Goal: Information Seeking & Learning: Compare options

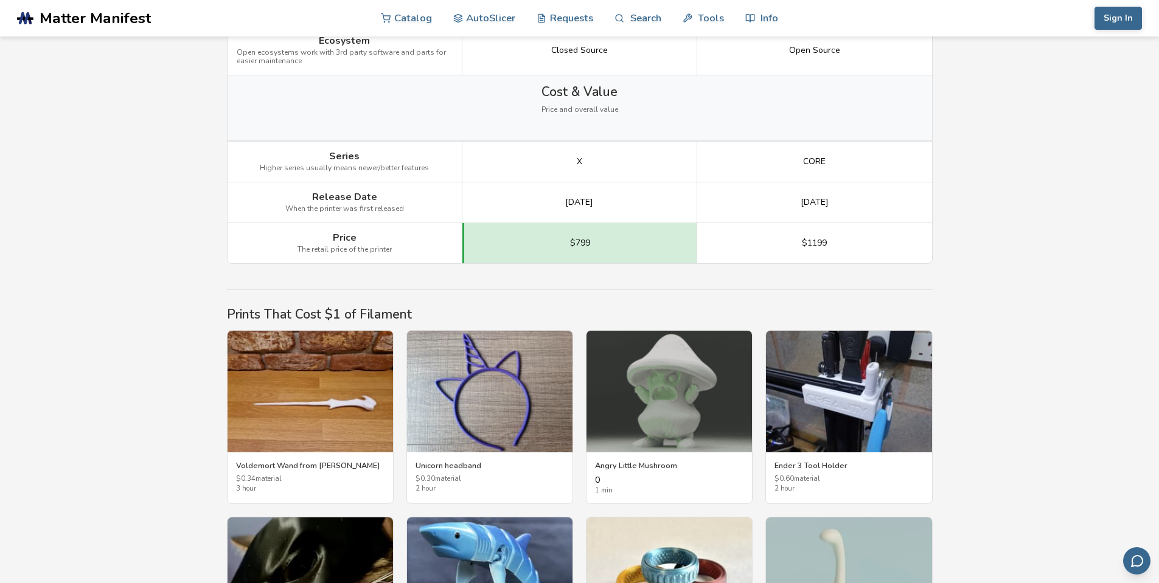
scroll to position [1694, 0]
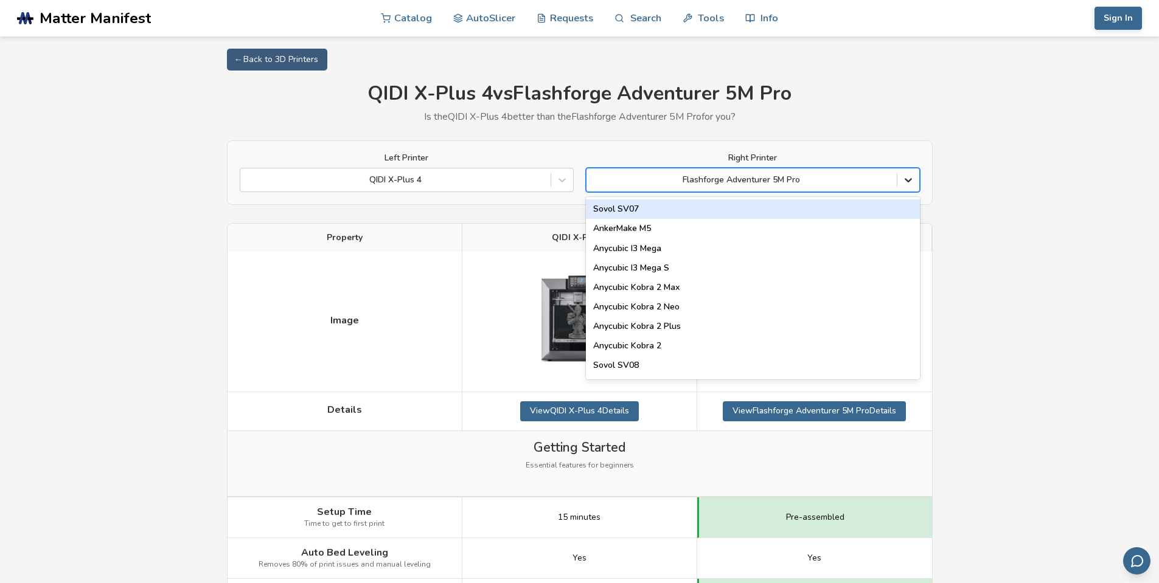
click at [910, 183] on icon at bounding box center [908, 180] width 12 height 12
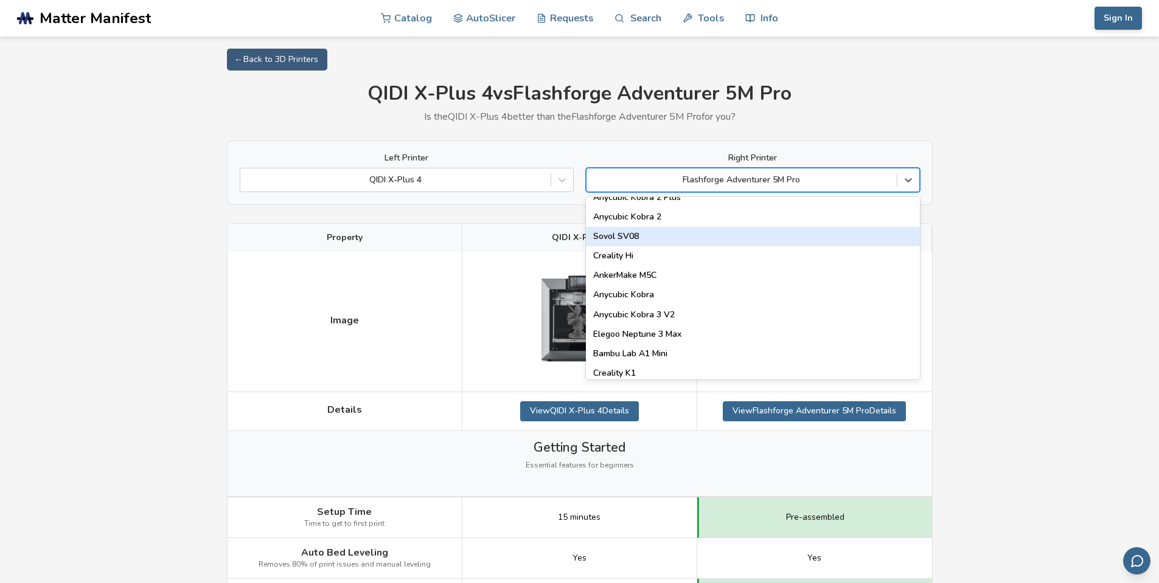
scroll to position [162, 0]
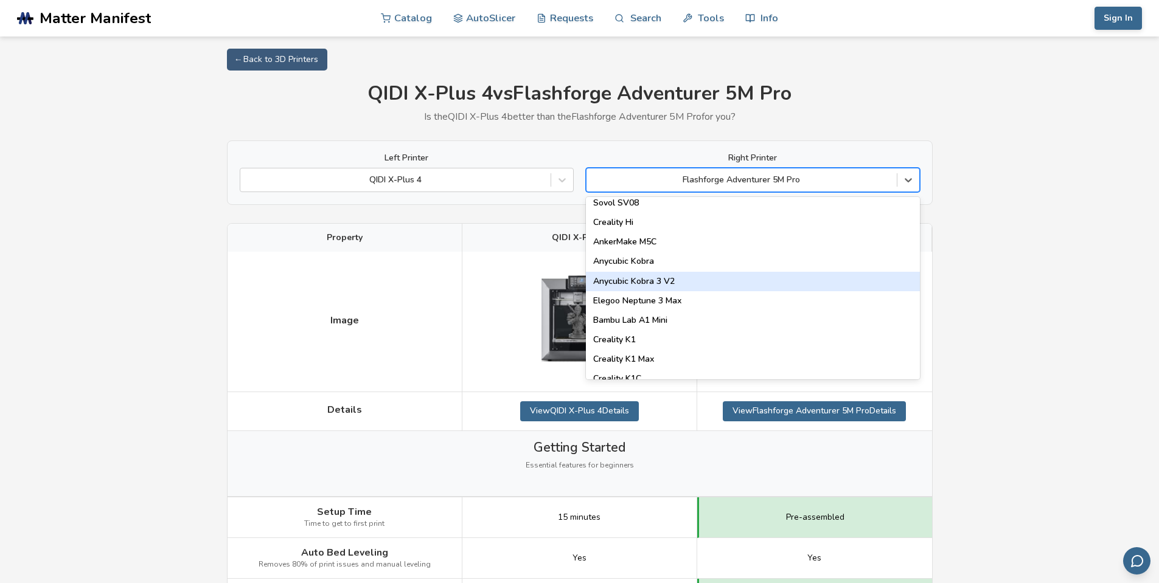
click at [771, 278] on div "Anycubic Kobra 3 V2" at bounding box center [753, 281] width 334 height 19
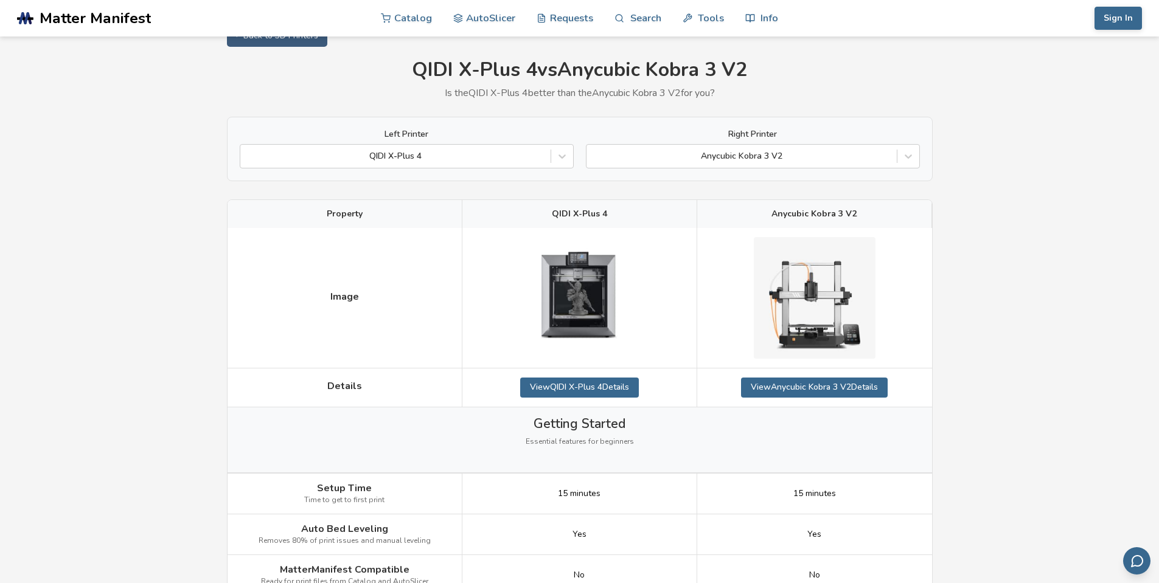
scroll to position [20, 0]
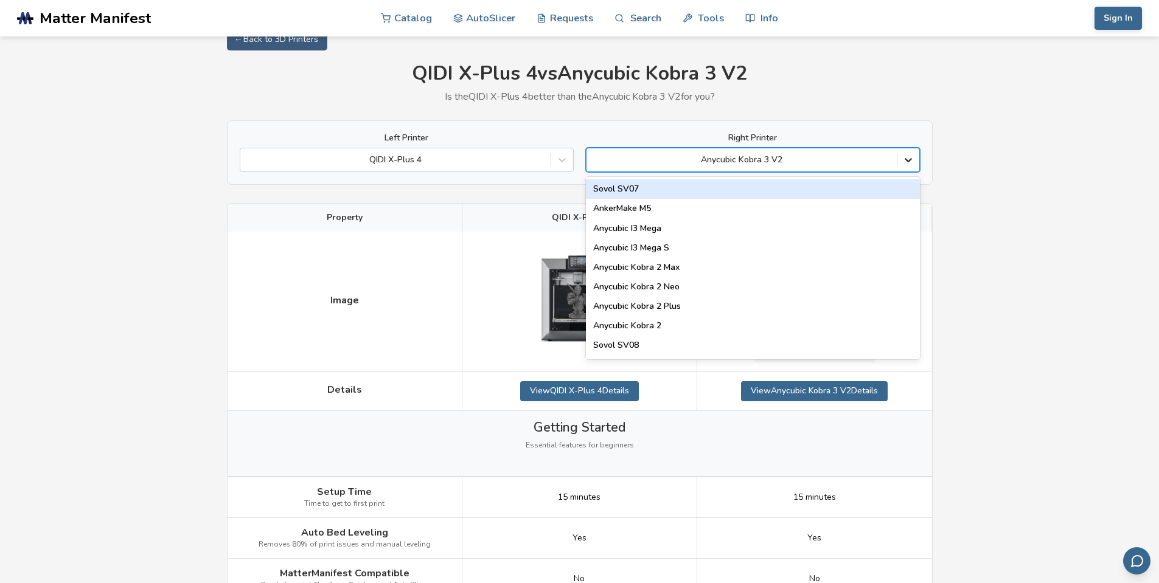
click at [904, 162] on icon at bounding box center [908, 160] width 12 height 12
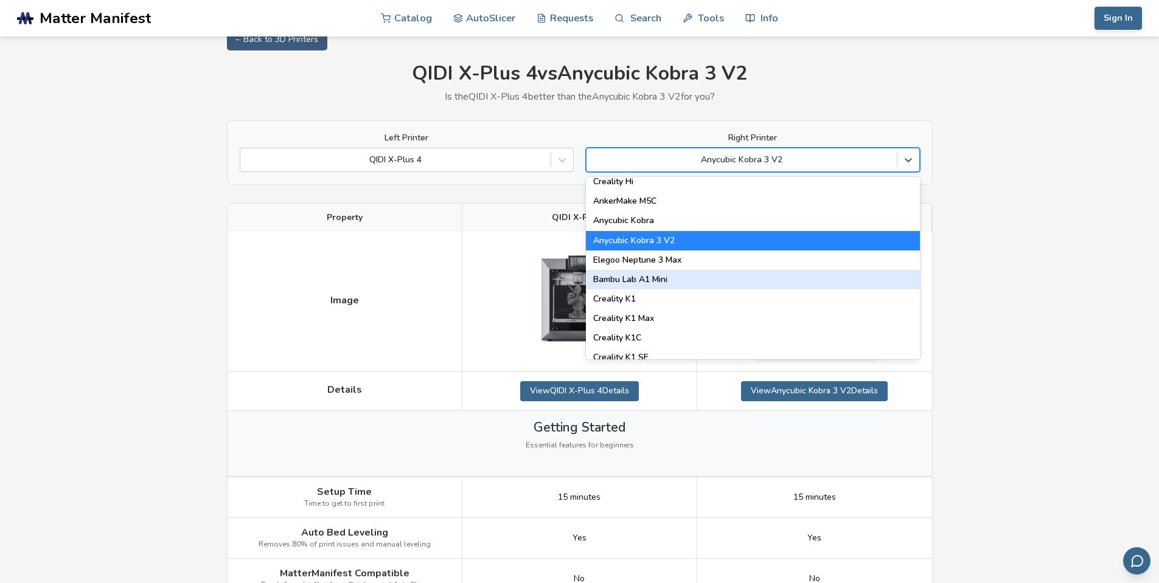
scroll to position [203, 0]
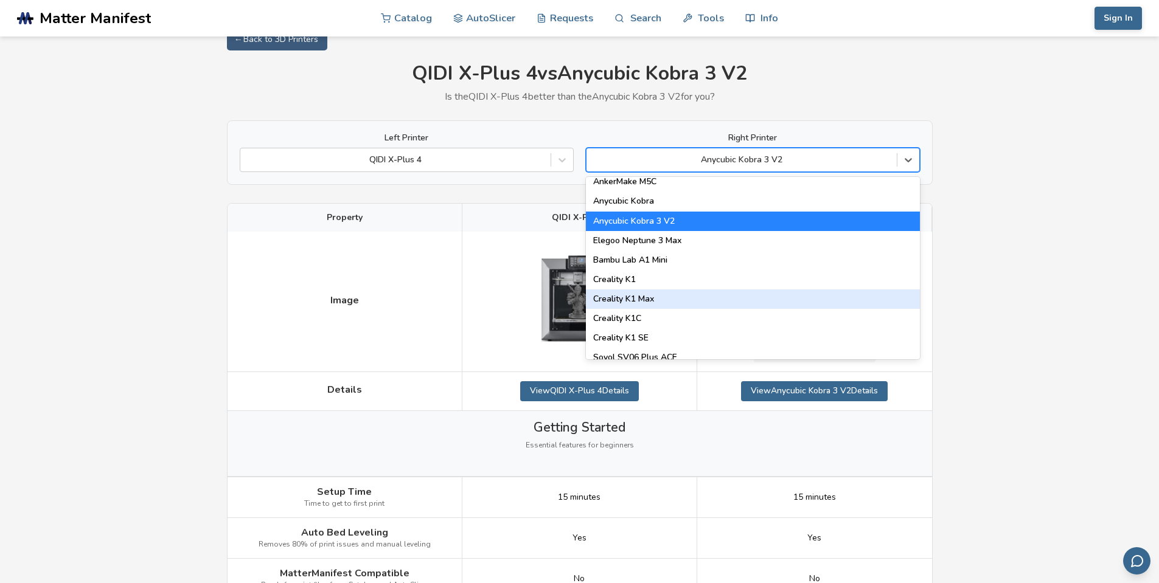
click at [843, 300] on div "Creality K1 Max" at bounding box center [753, 299] width 334 height 19
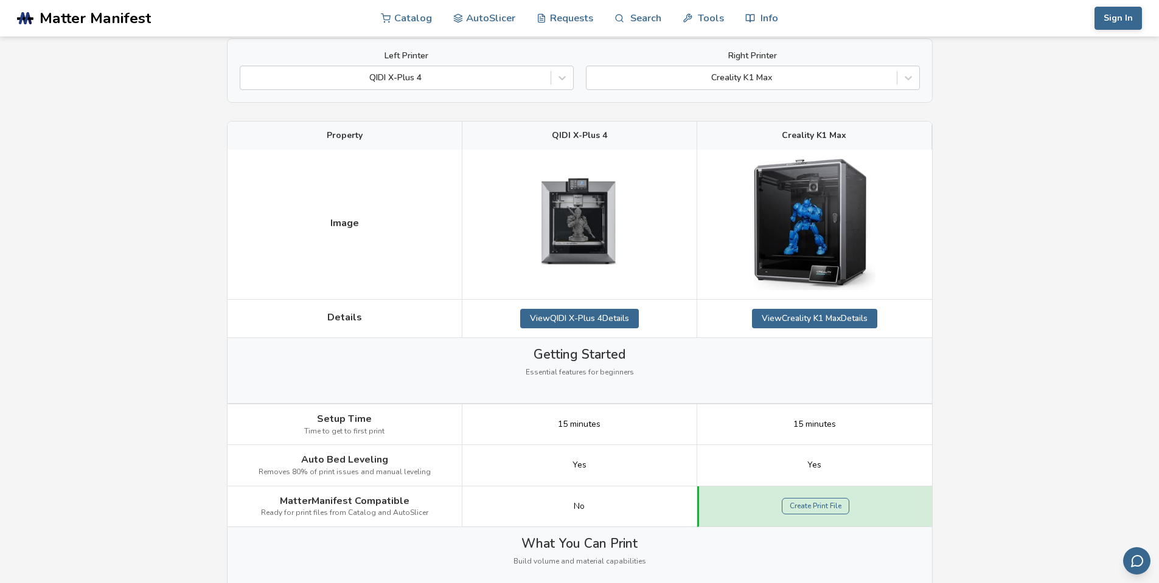
scroll to position [102, 0]
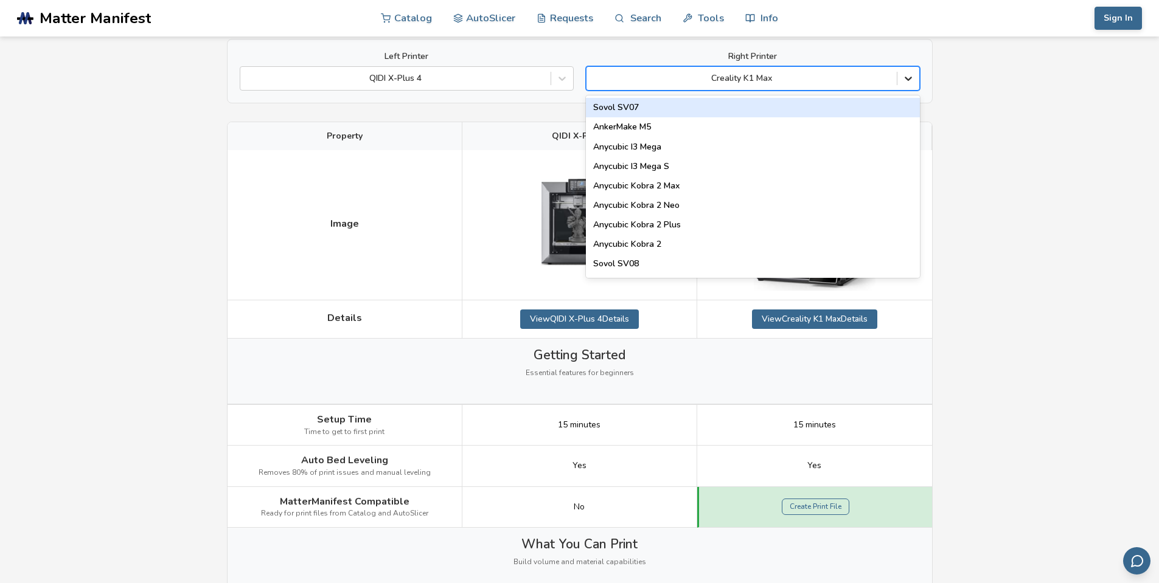
click at [907, 72] on icon at bounding box center [908, 78] width 12 height 12
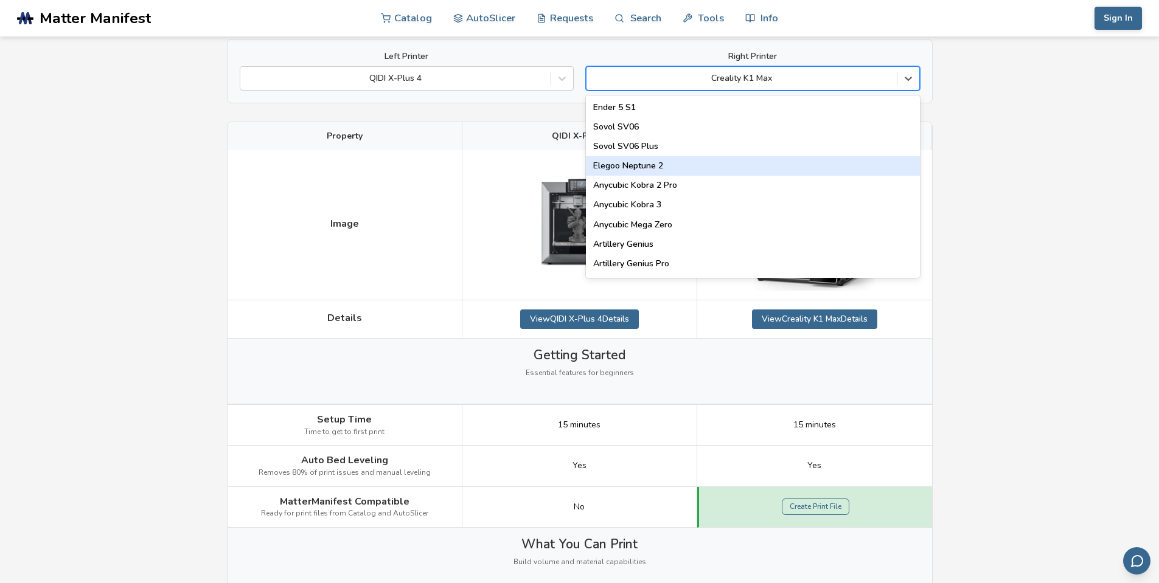
scroll to position [548, 0]
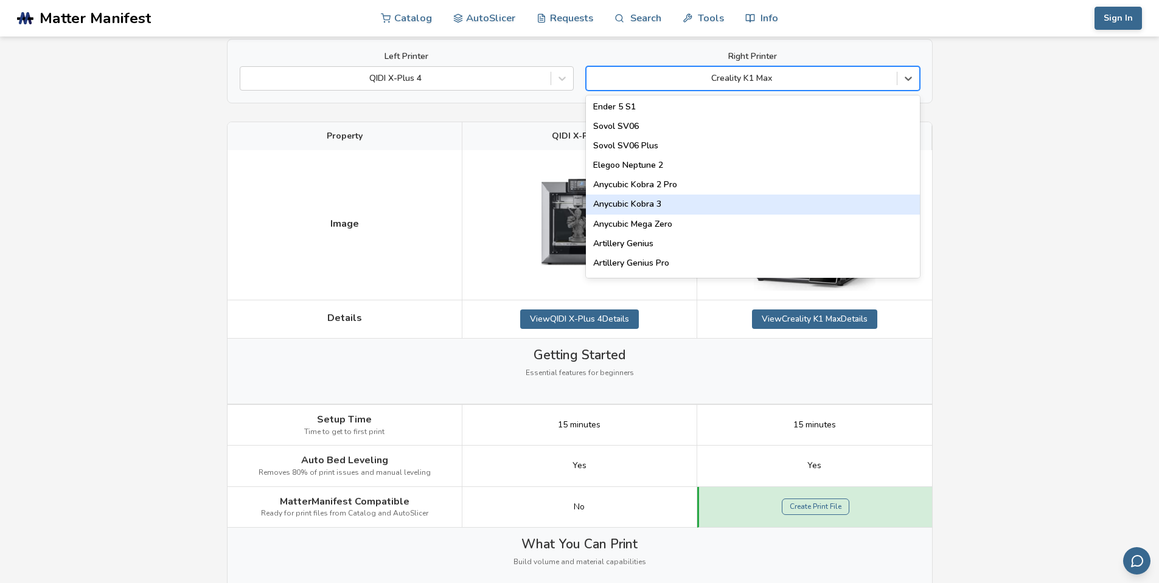
click at [841, 203] on div "Anycubic Kobra 3" at bounding box center [753, 204] width 334 height 19
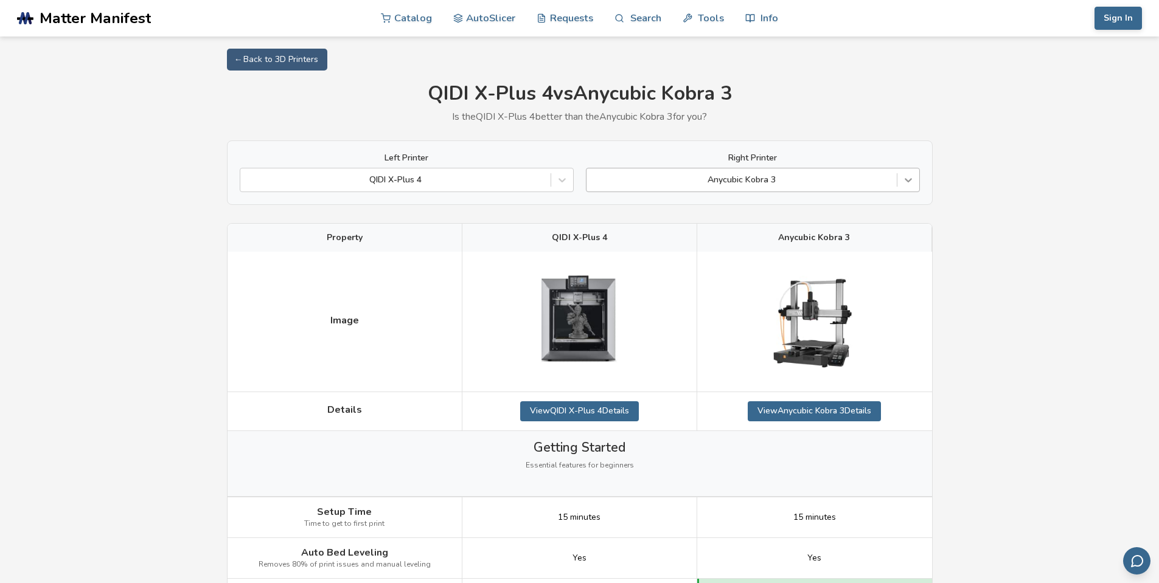
click at [914, 173] on div at bounding box center [908, 180] width 22 height 22
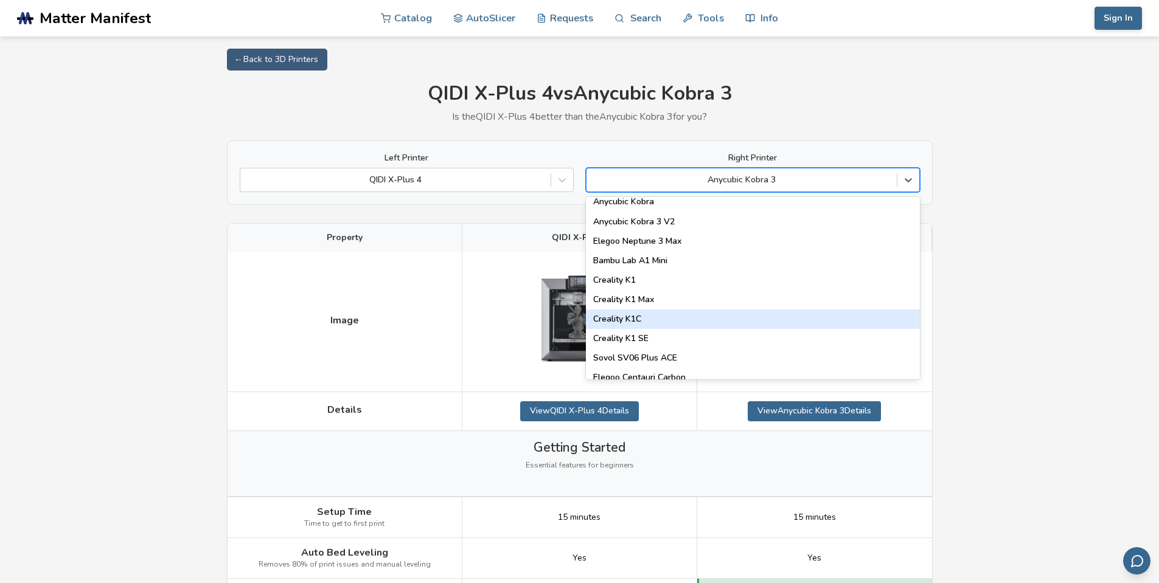
scroll to position [223, 0]
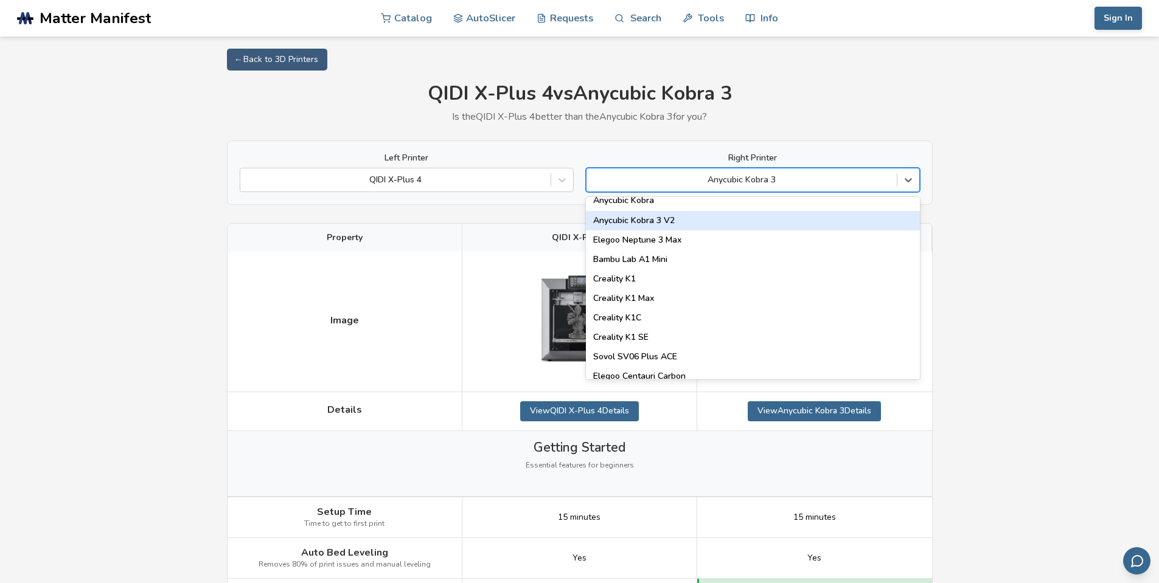
click at [842, 212] on div "Anycubic Kobra 3 V2" at bounding box center [753, 220] width 334 height 19
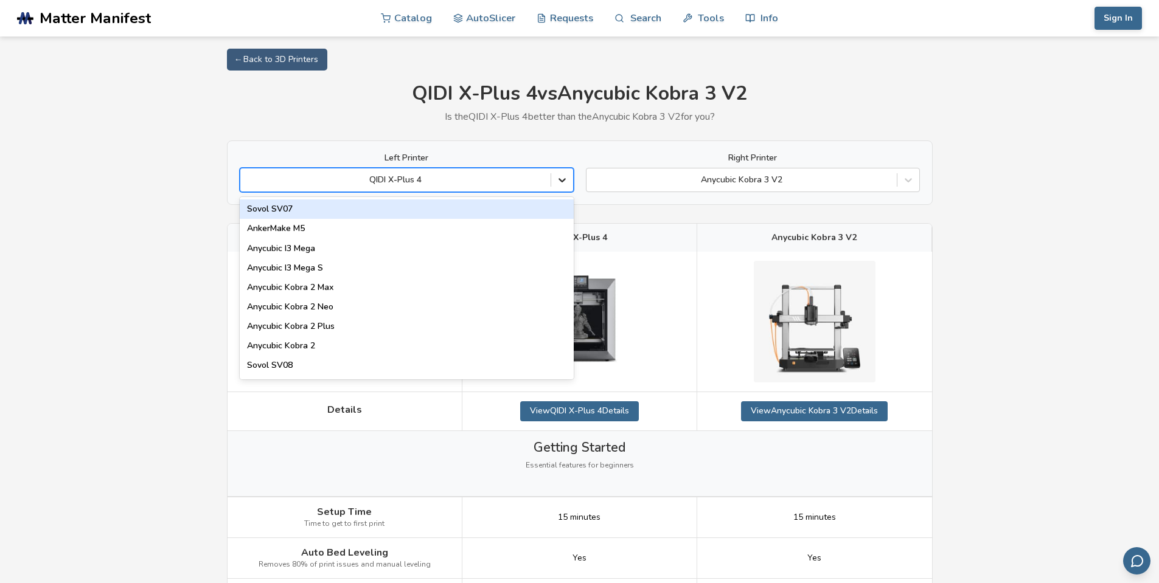
click at [560, 178] on icon at bounding box center [562, 180] width 12 height 12
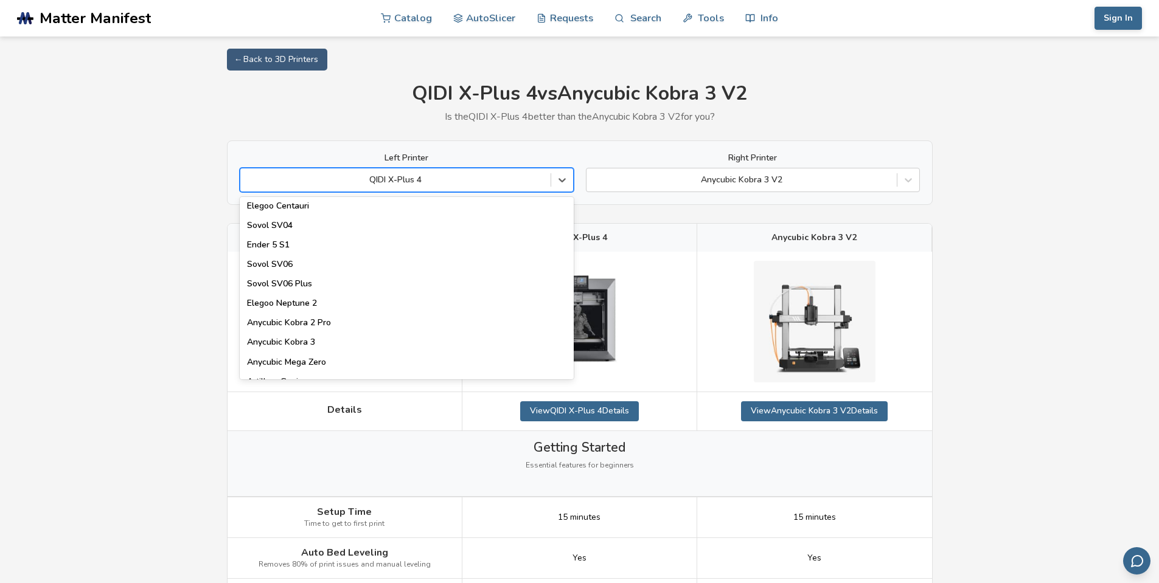
scroll to position [507, 0]
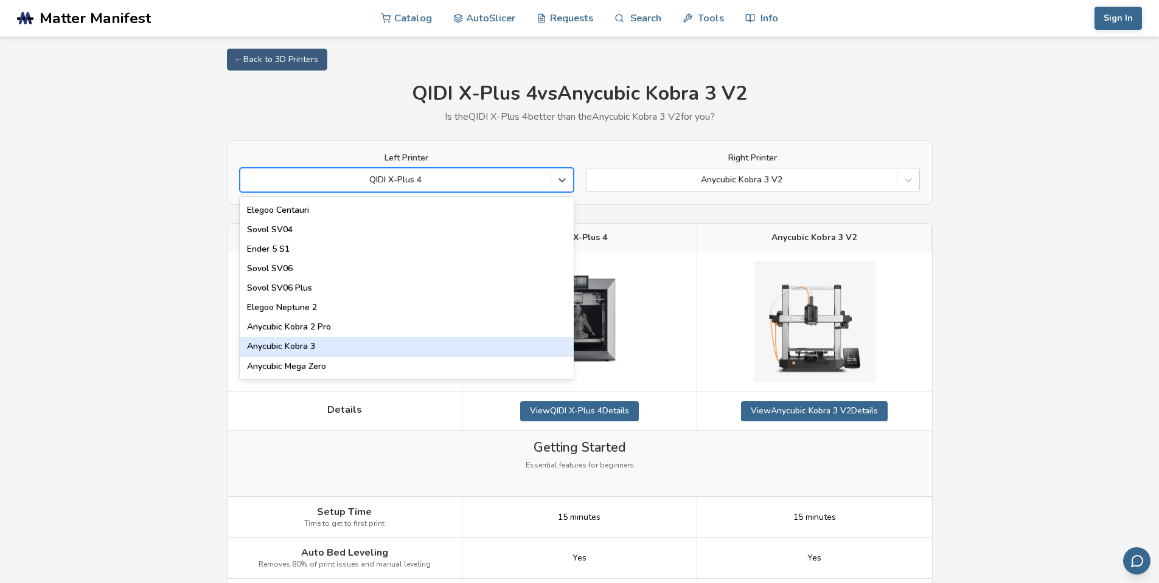
click at [472, 354] on div "Anycubic Kobra 3" at bounding box center [407, 346] width 334 height 19
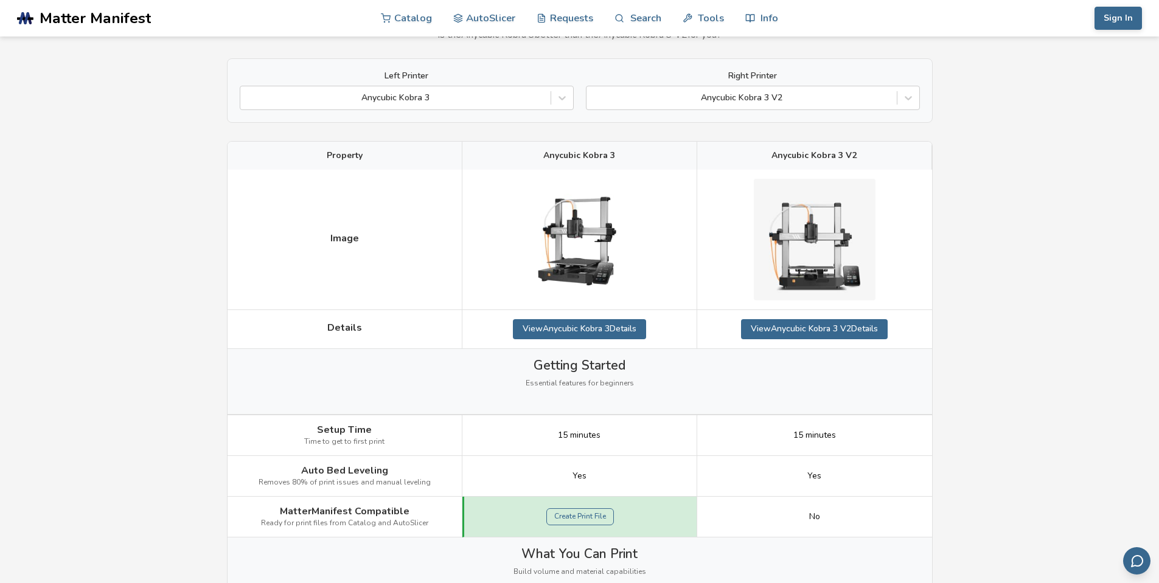
scroll to position [81, 0]
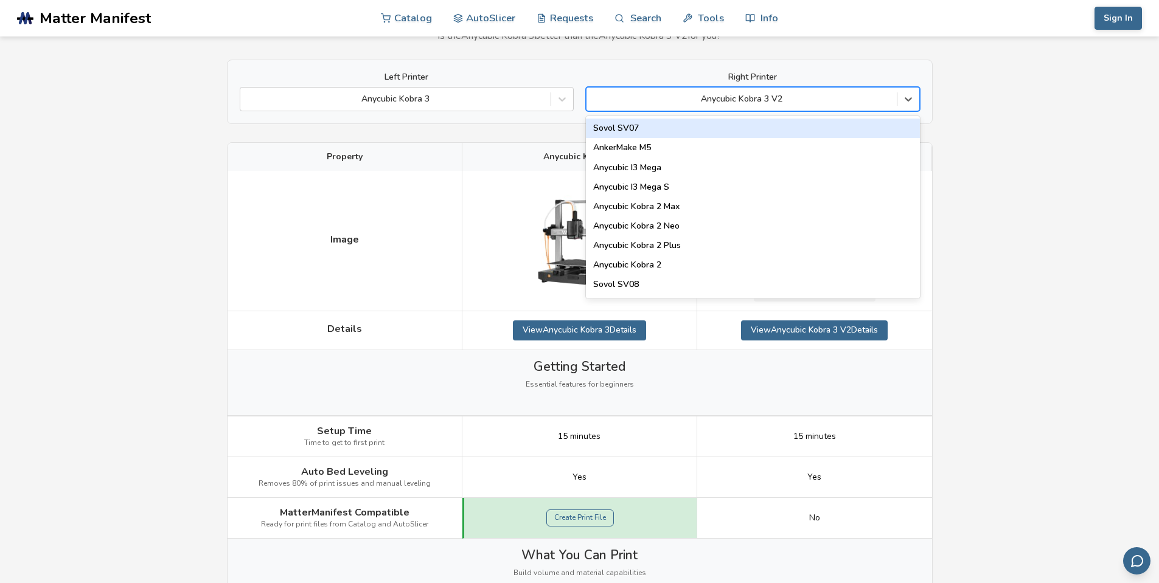
click at [793, 91] on div "Anycubic Kobra 3 V2" at bounding box center [741, 99] width 310 height 17
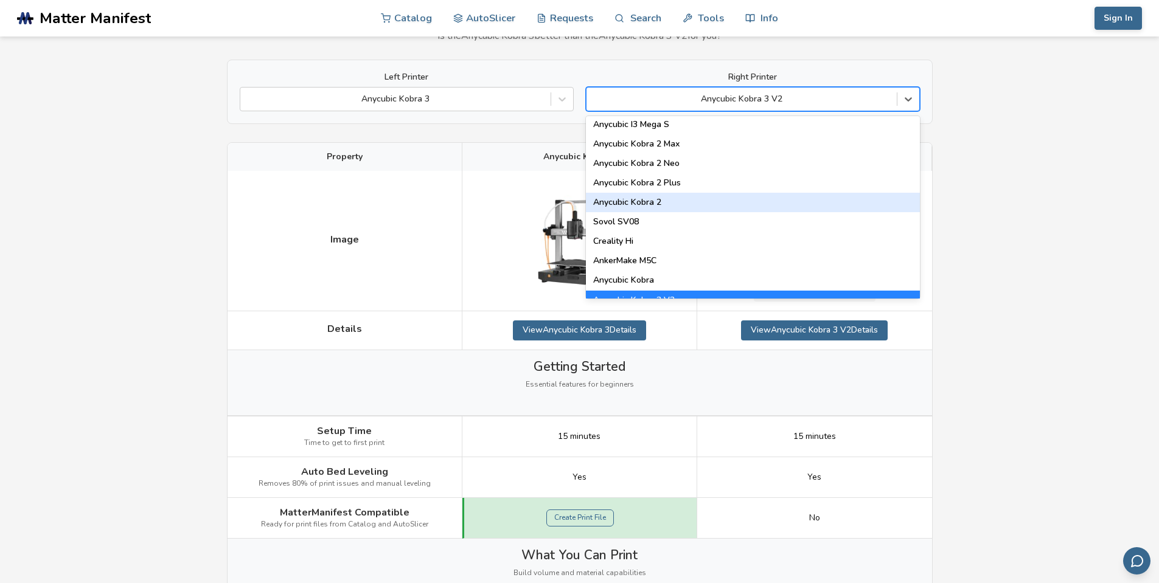
scroll to position [142, 0]
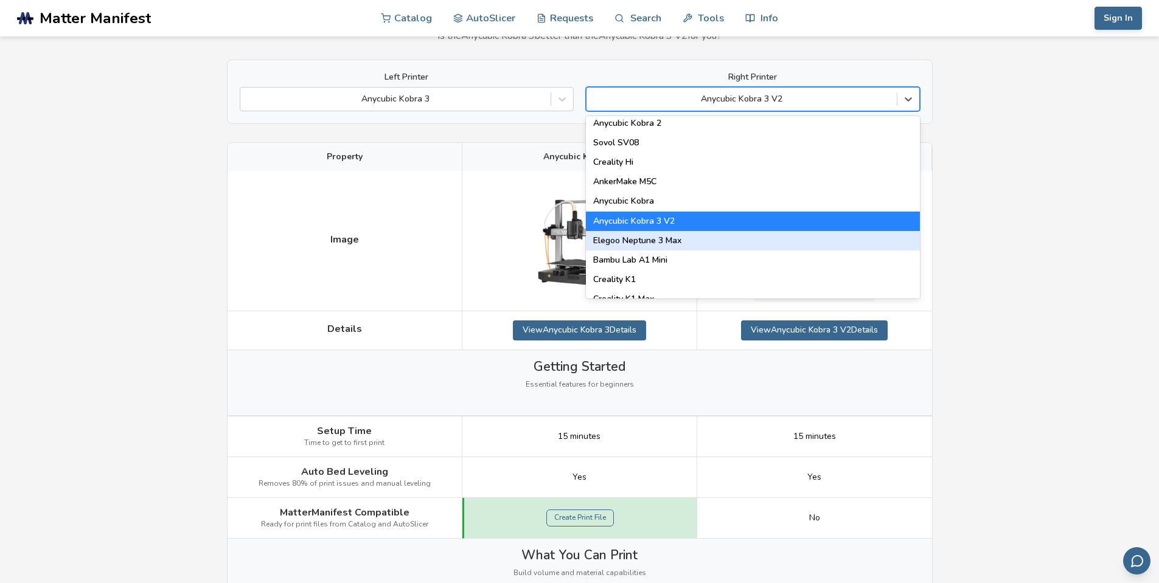
click at [809, 243] on div "Elegoo Neptune 3 Max" at bounding box center [753, 240] width 334 height 19
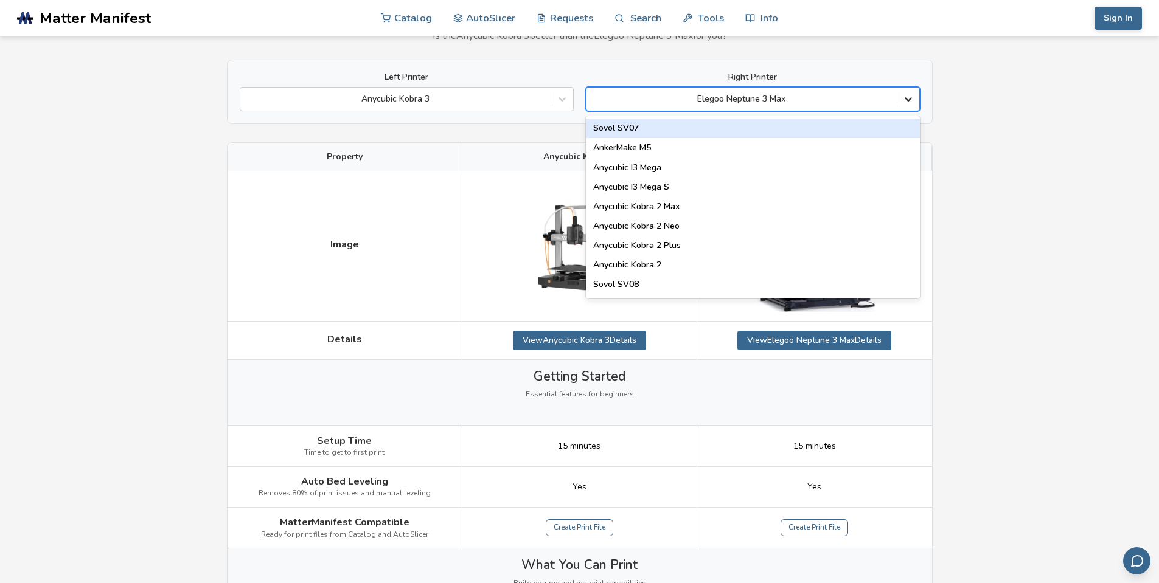
click at [907, 96] on icon at bounding box center [908, 99] width 12 height 12
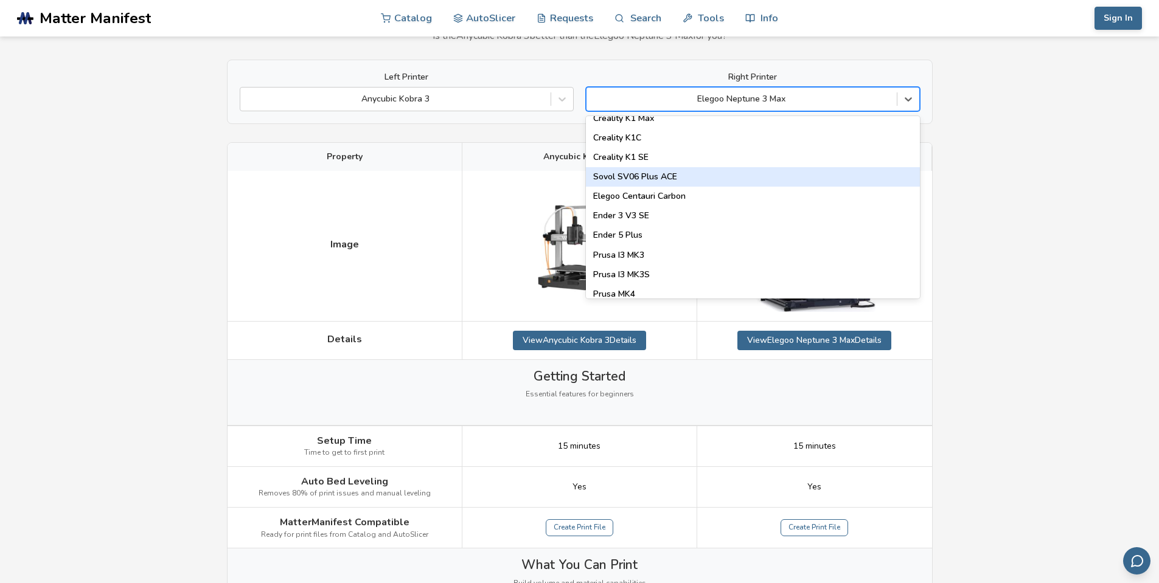
scroll to position [324, 0]
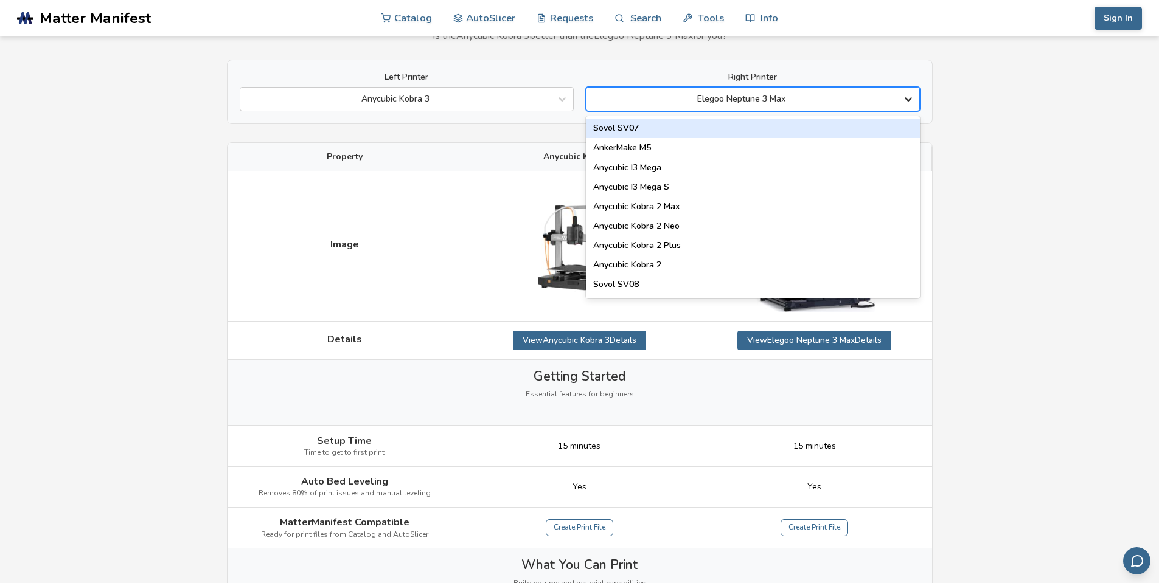
click at [910, 94] on icon at bounding box center [908, 99] width 12 height 12
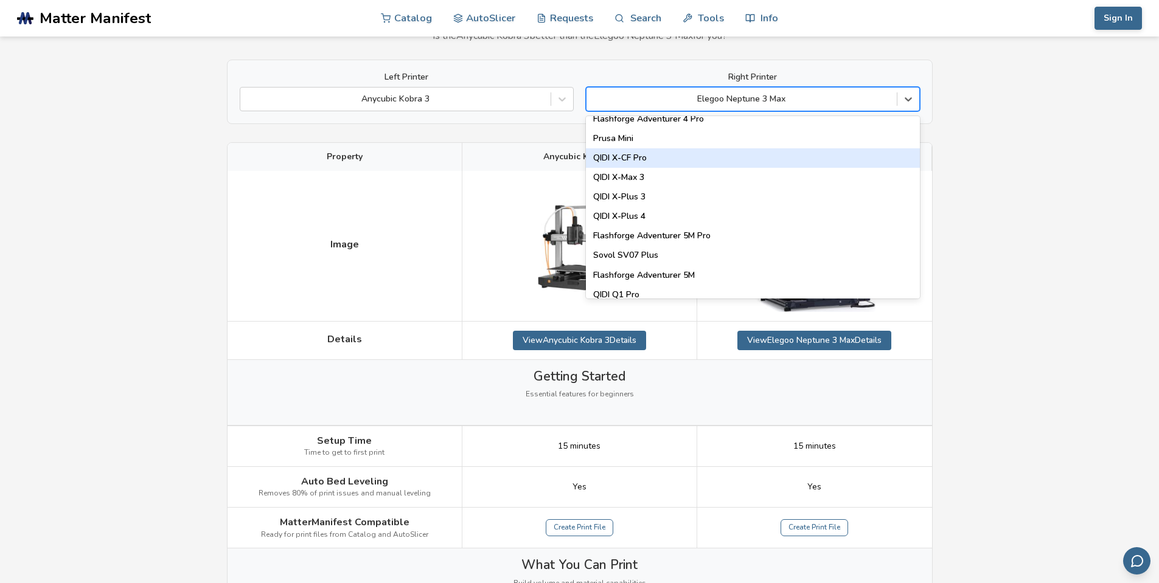
scroll to position [1338, 0]
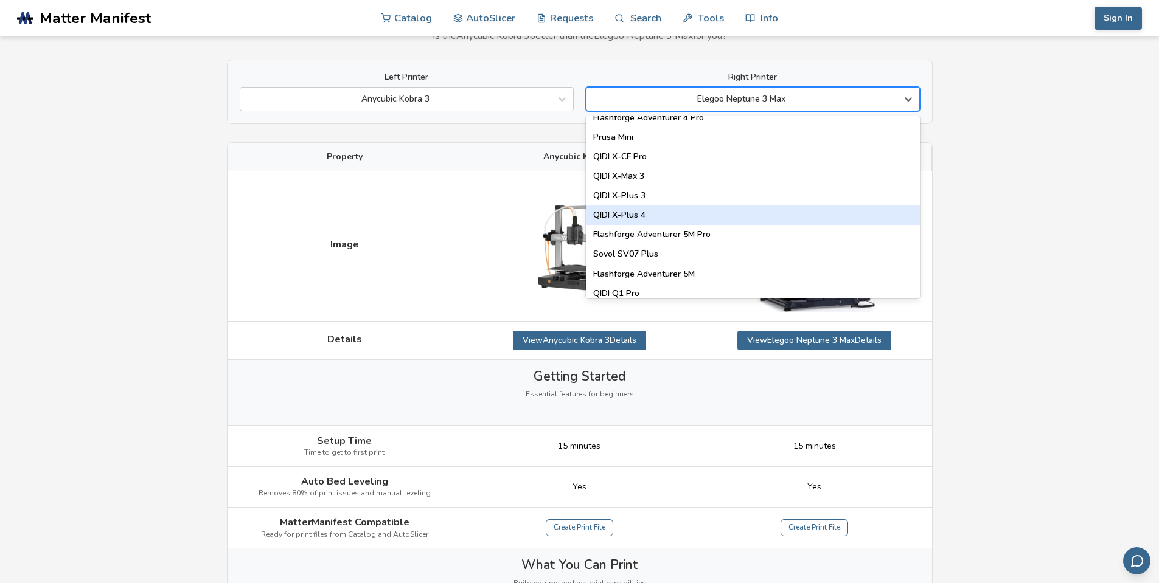
click at [789, 214] on div "QIDI X-Plus 4" at bounding box center [753, 215] width 334 height 19
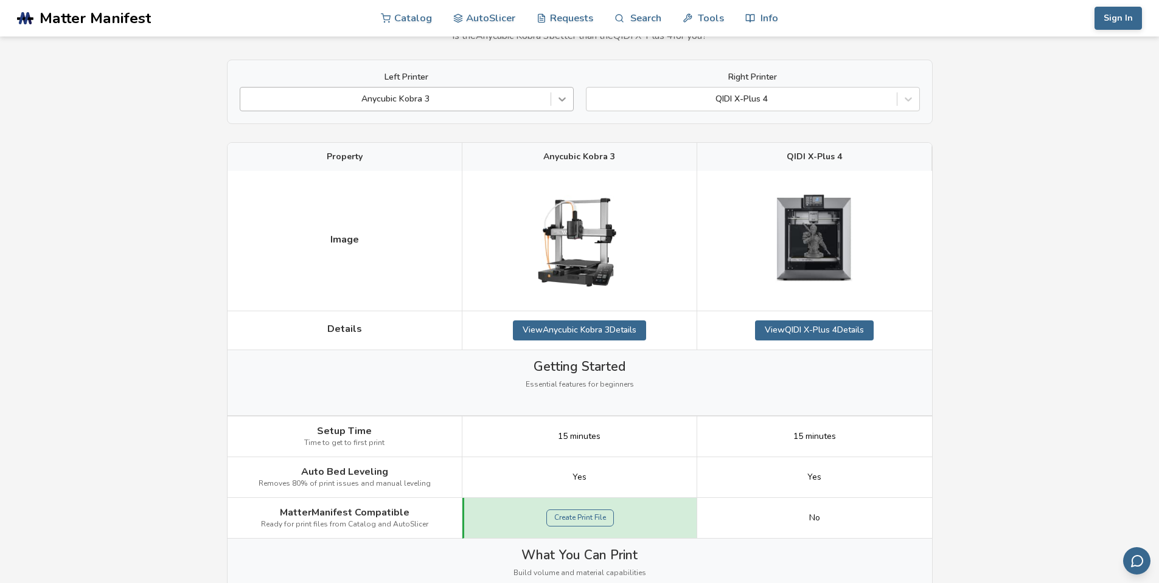
click at [556, 104] on icon at bounding box center [562, 99] width 12 height 12
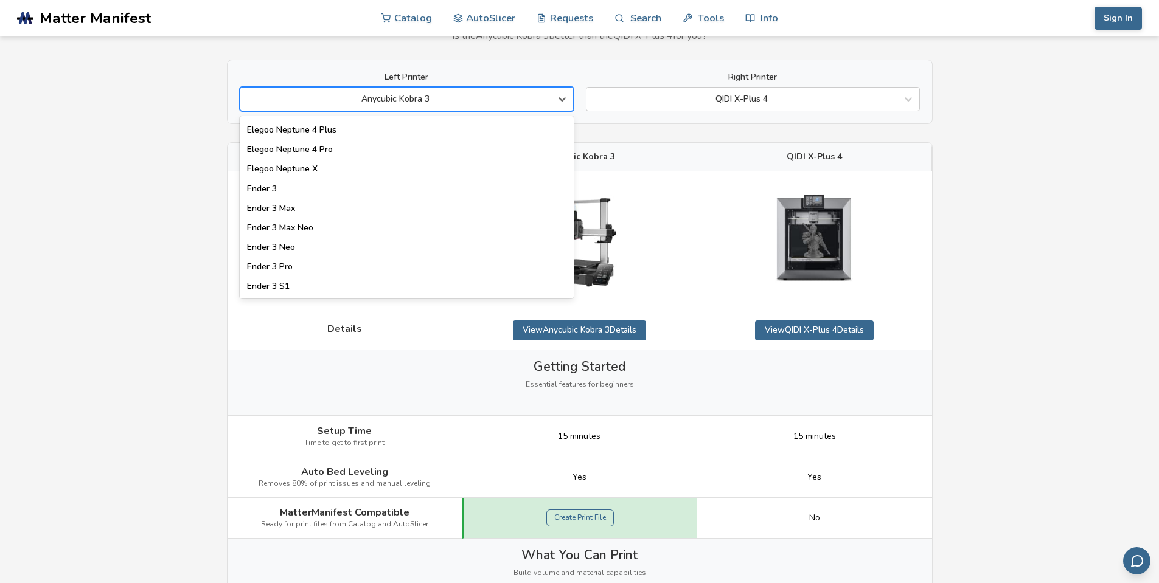
scroll to position [1014, 0]
click at [349, 147] on div "Elegoo Neptune 4 Pro" at bounding box center [407, 148] width 334 height 19
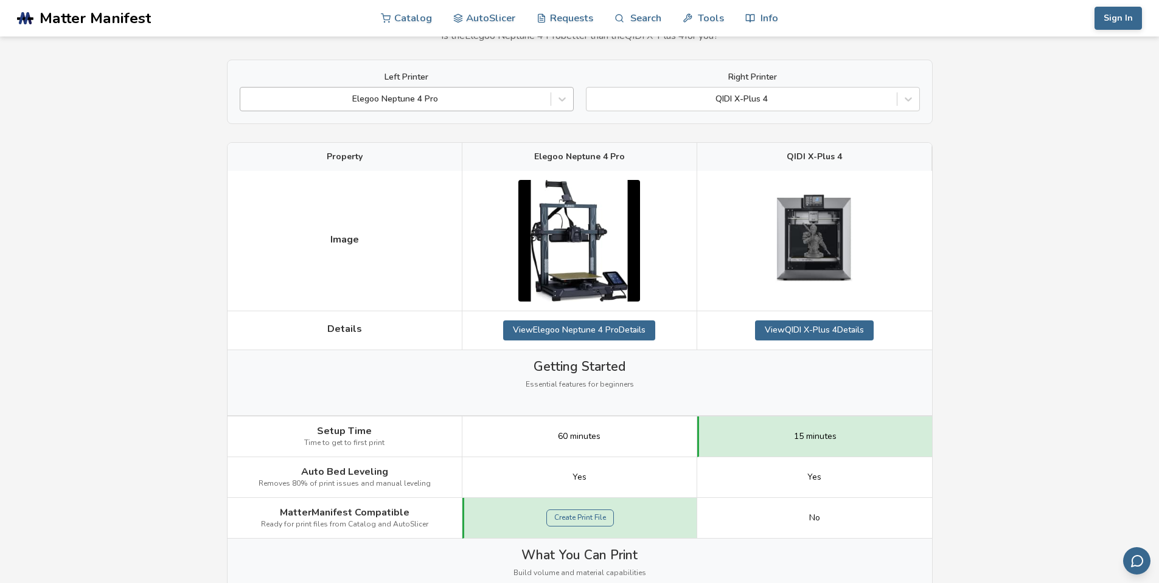
click at [444, 98] on div at bounding box center [395, 99] width 298 height 12
click at [557, 95] on icon at bounding box center [562, 99] width 12 height 12
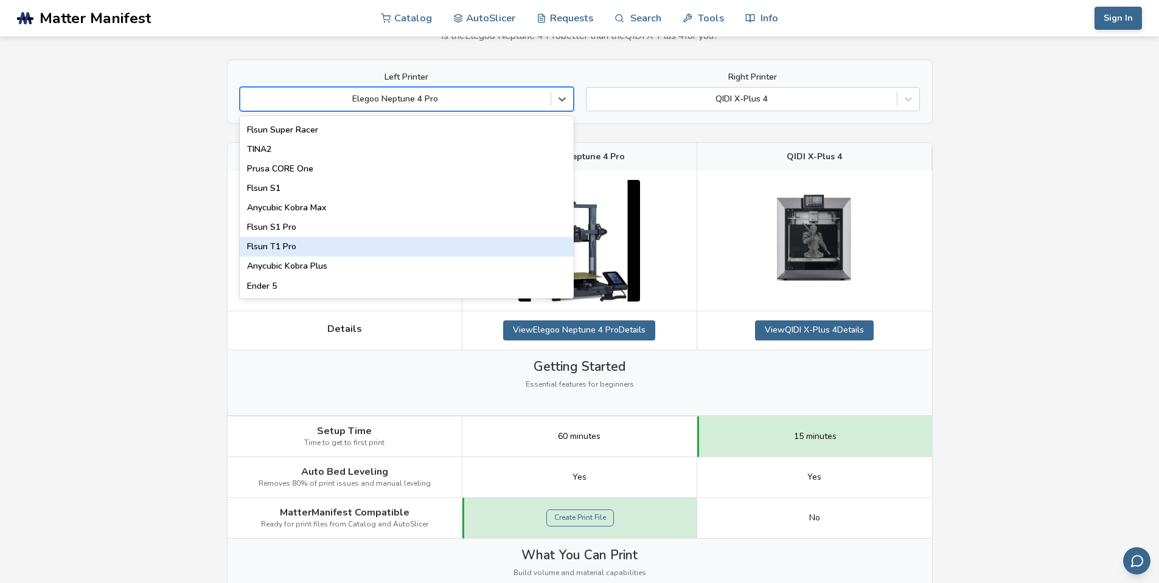
scroll to position [1560, 0]
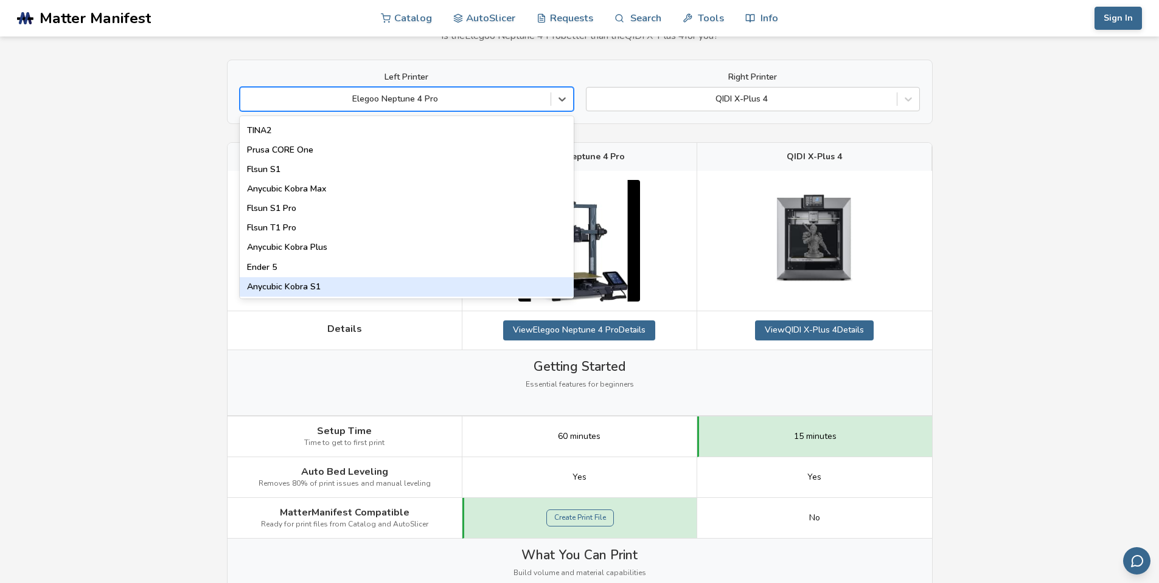
click at [362, 282] on div "Anycubic Kobra S1" at bounding box center [407, 286] width 334 height 19
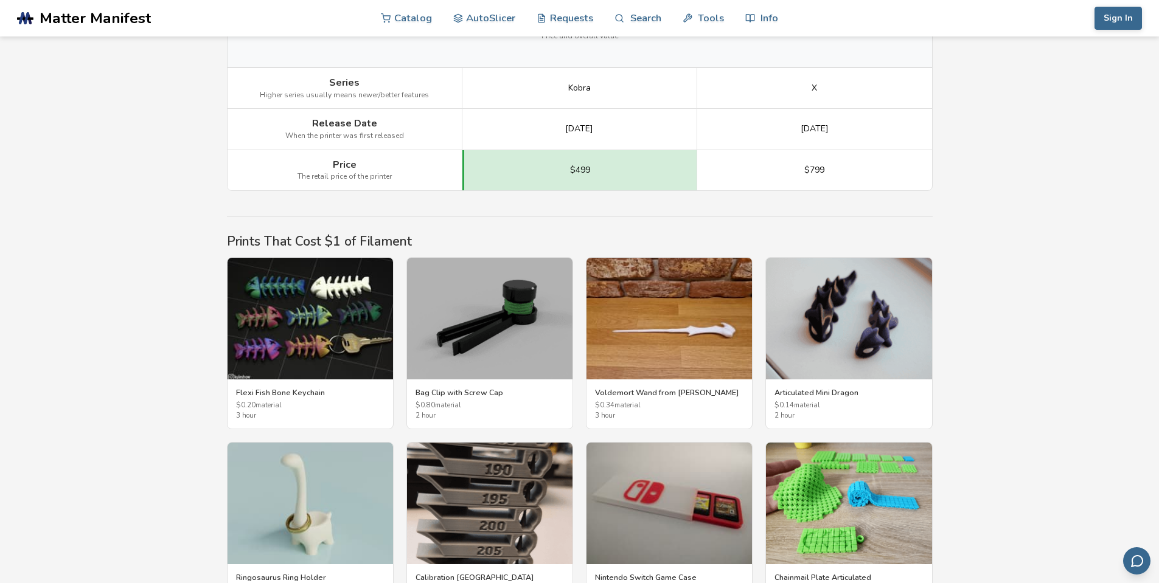
scroll to position [1825, 0]
